Goal: Task Accomplishment & Management: Manage account settings

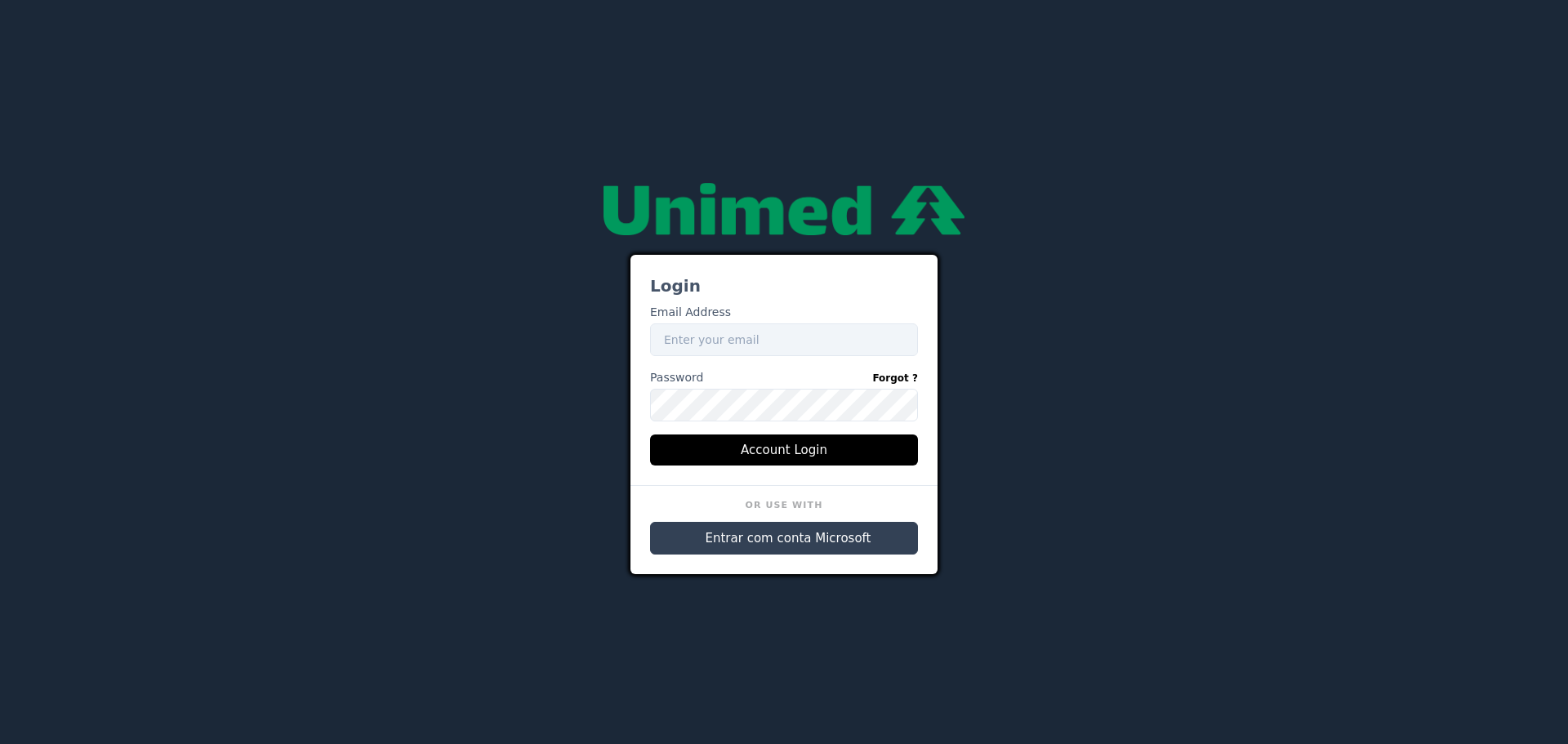
click at [751, 540] on span "Entrar com conta Microsoft" at bounding box center [788, 540] width 166 height 19
click at [383, 368] on div "Login Email Address Email Password Forgot ? Password Account Login Or Use With …" at bounding box center [784, 372] width 980 height 405
click at [777, 541] on span "Entrar com conta Microsoft" at bounding box center [788, 540] width 166 height 19
